Goal: Information Seeking & Learning: Learn about a topic

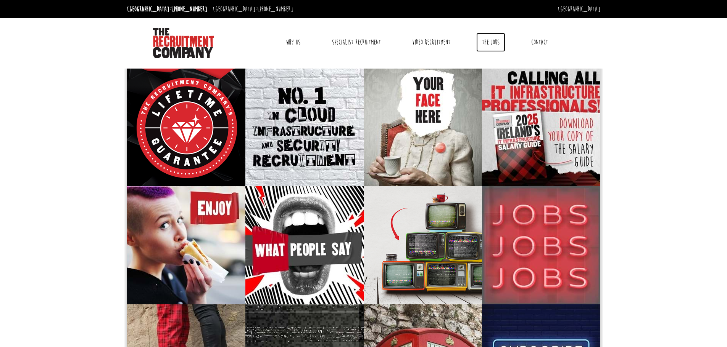
click at [485, 43] on link "The Jobs" at bounding box center [490, 42] width 29 height 19
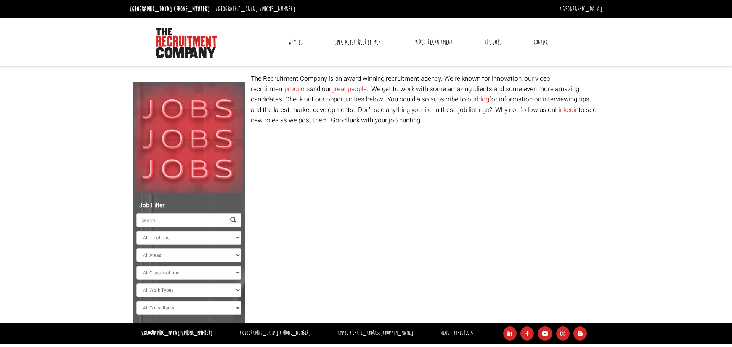
select select "[GEOGRAPHIC_DATA]"
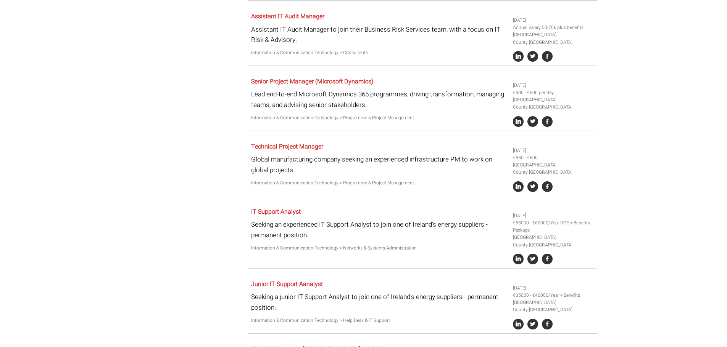
scroll to position [343, 0]
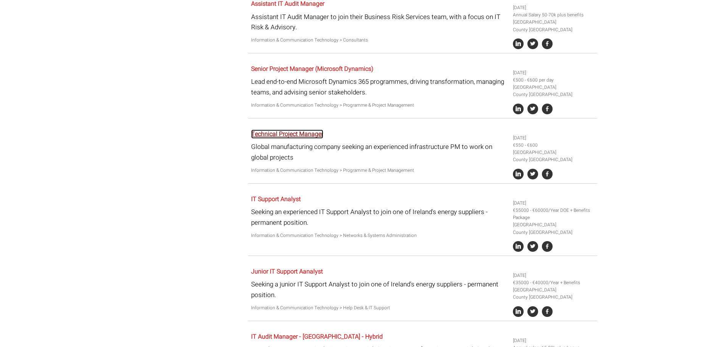
click at [288, 135] on link "Technical Project Manager" at bounding box center [287, 134] width 72 height 9
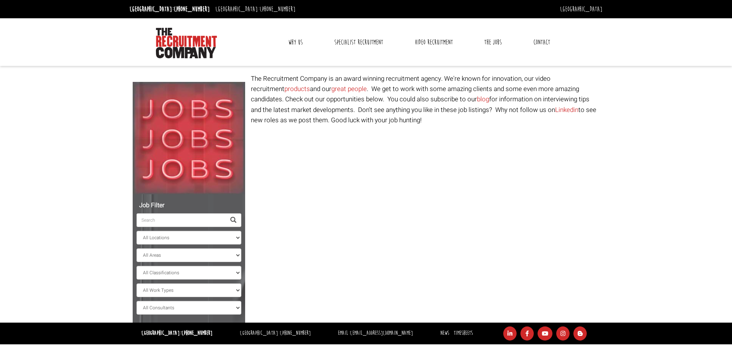
select select "[GEOGRAPHIC_DATA]"
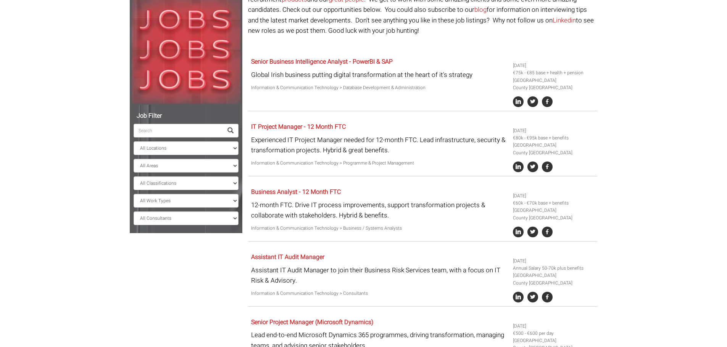
scroll to position [76, 0]
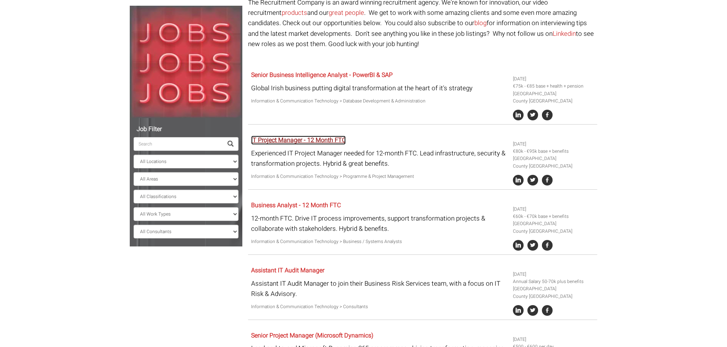
click at [326, 138] on link "IT Project Manager - 12 Month FTC" at bounding box center [298, 140] width 95 height 9
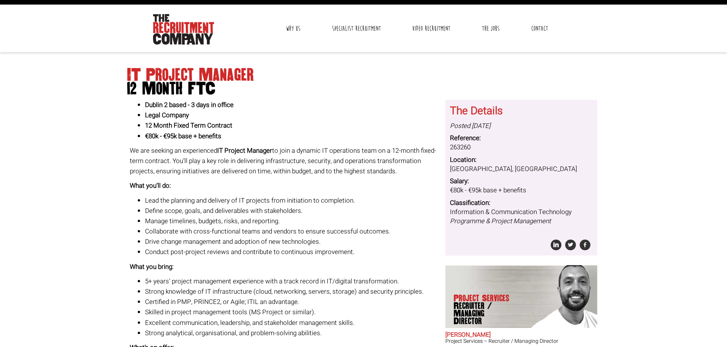
scroll to position [13, 0]
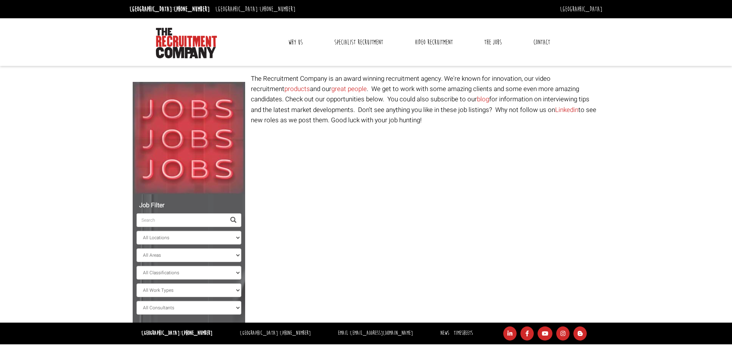
select select "Ireland"
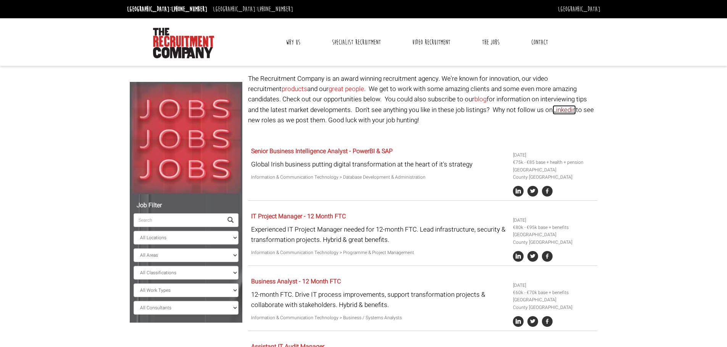
click at [552, 110] on link "Linkedin" at bounding box center [563, 110] width 23 height 10
